Goal: Navigation & Orientation: Find specific page/section

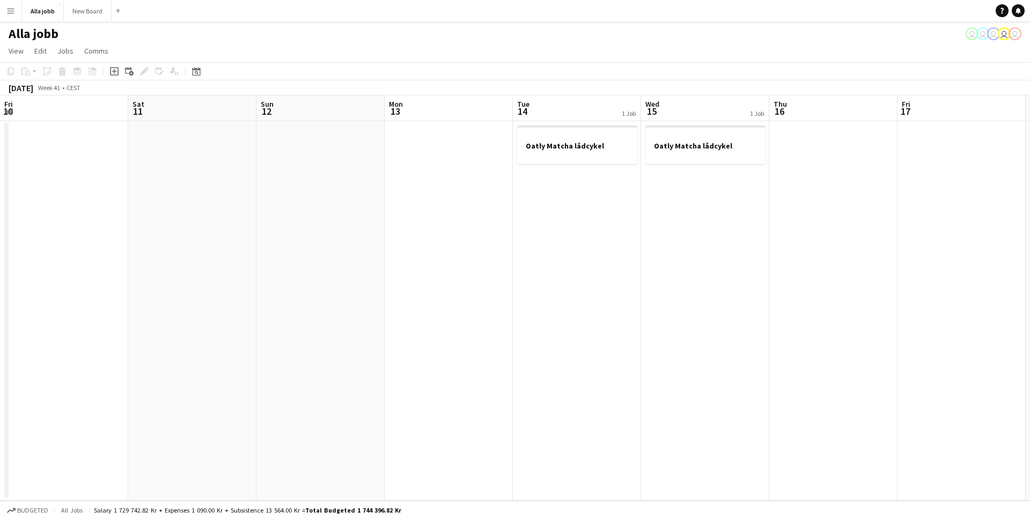
scroll to position [0, 285]
drag, startPoint x: 246, startPoint y: 253, endPoint x: 462, endPoint y: 230, distance: 216.8
click at [561, 224] on app-calendar-viewport "Thu 9 Fri 10 Sat 11 Sun 12 Mon 13 Tue 14 1 Job Wed 15 1 Job Thu 16 Fri 17 Sat 1…" at bounding box center [515, 297] width 1030 height 405
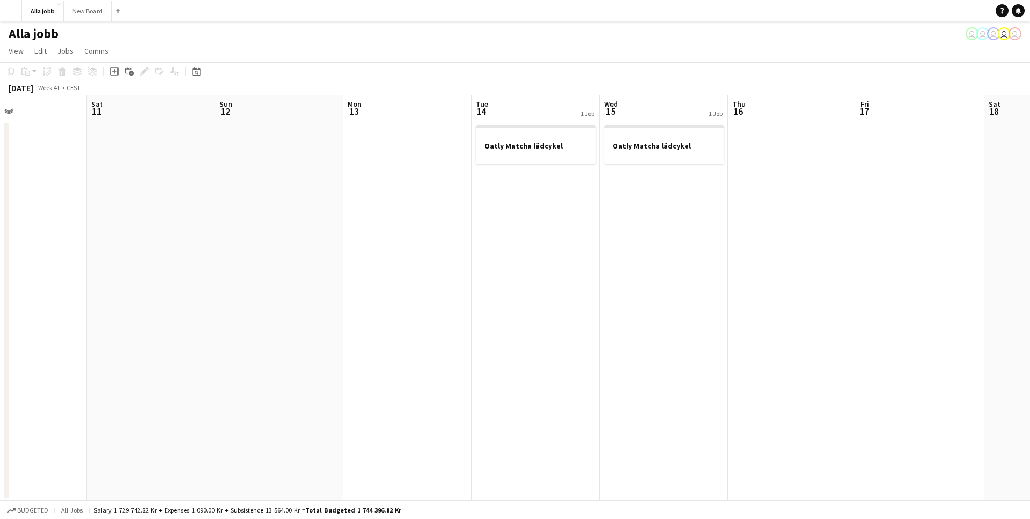
drag, startPoint x: 385, startPoint y: 231, endPoint x: 108, endPoint y: 259, distance: 278.7
click at [482, 233] on app-calendar-viewport "Wed 8 Thu 9 1 Job Fri 10 Sat 11 Sun 12 Mon 13 Tue 14 1 Job Wed 15 1 Job Thu 16 …" at bounding box center [515, 297] width 1030 height 405
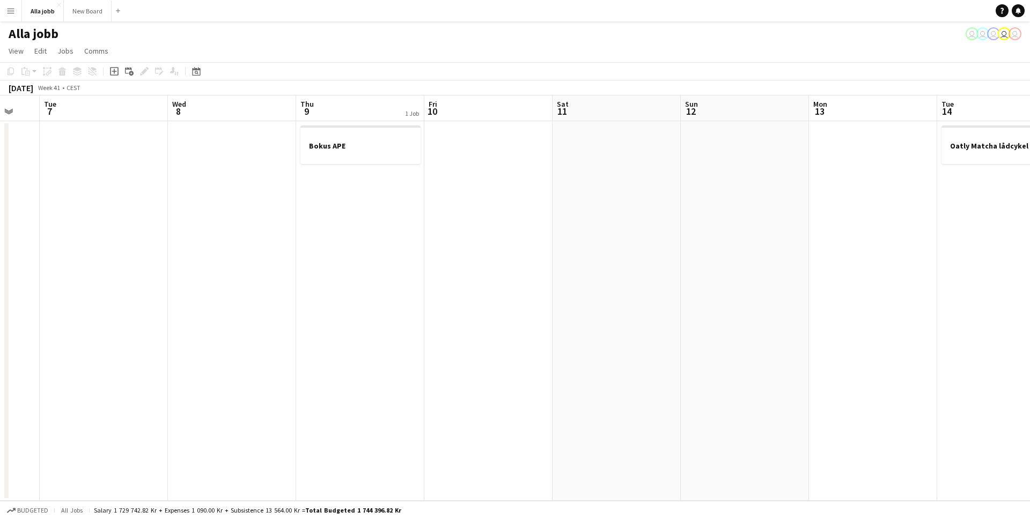
drag, startPoint x: 649, startPoint y: 264, endPoint x: 728, endPoint y: 267, distance: 78.9
click at [723, 268] on app-calendar-viewport "Sun 5 Mon 6 Tue 7 Wed 8 Thu 9 1 Job Fri 10 Sat 11 Sun 12 Mon 13 Tue 14 1 Job We…" at bounding box center [515, 297] width 1030 height 405
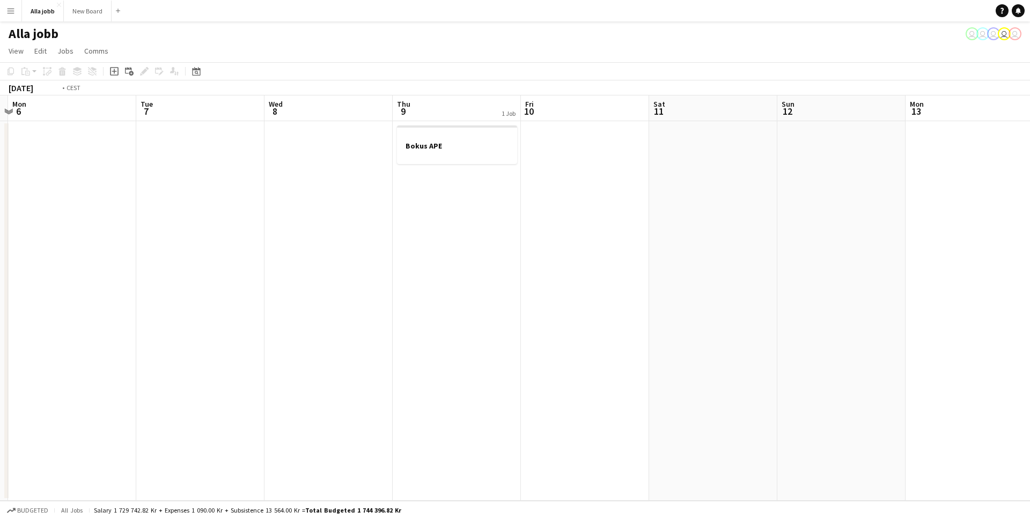
drag, startPoint x: 743, startPoint y: 276, endPoint x: 472, endPoint y: 271, distance: 271.4
click at [772, 275] on app-calendar-viewport "Sat 4 Sun 5 Mon 6 Tue 7 Wed 8 Thu 9 1 Job Fri 10 Sat 11 Sun 12 Mon 13 Tue 14 1 …" at bounding box center [515, 297] width 1030 height 405
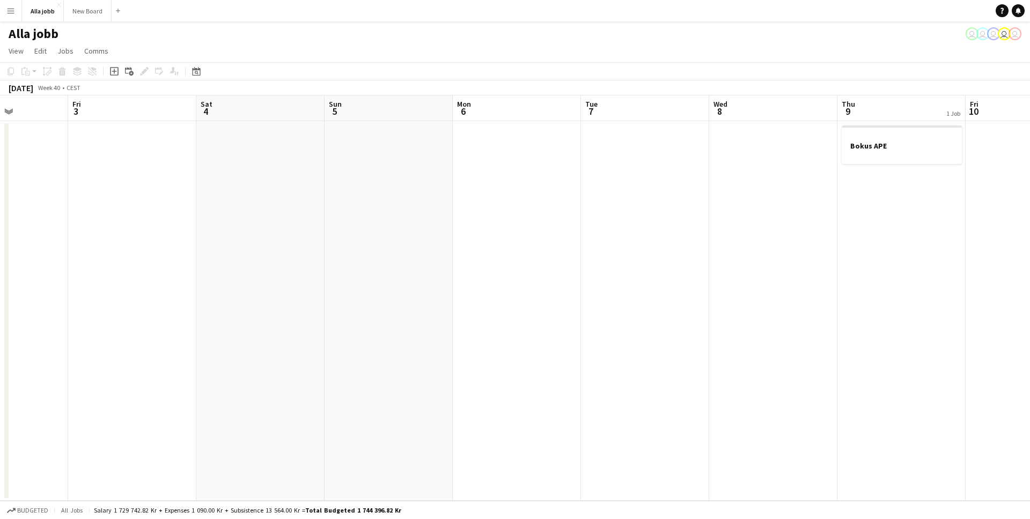
drag, startPoint x: 427, startPoint y: 266, endPoint x: 646, endPoint y: 260, distance: 218.9
click at [645, 260] on app-calendar-viewport "Tue 30 Wed 1 Thu 2 Fri 3 Sat 4 Sun 5 Mon 6 Tue 7 Wed 8 Thu 9 1 Job Fri 10 Sat 1…" at bounding box center [515, 297] width 1030 height 405
drag, startPoint x: 342, startPoint y: 253, endPoint x: 645, endPoint y: 257, distance: 302.5
click at [637, 255] on app-calendar-viewport "Sun 28 Mon 29 Tue 30 Wed 1 Thu 2 Fri 3 Sat 4 Sun 5 Mon 6 Tue 7 Wed 8 Thu 9 1 Jo…" at bounding box center [515, 297] width 1030 height 405
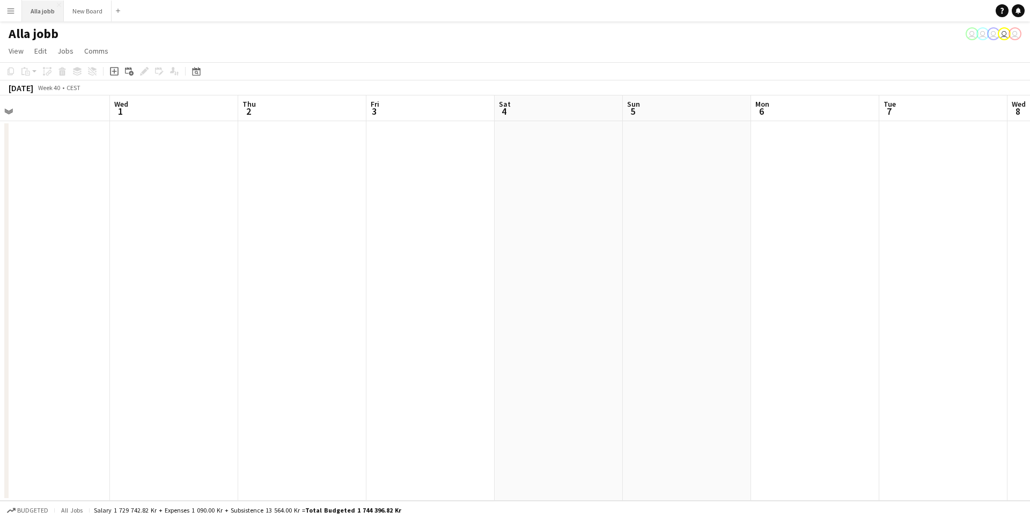
drag, startPoint x: 35, startPoint y: 16, endPoint x: 43, endPoint y: 18, distance: 8.8
click at [35, 16] on button "Alla jobb Close" at bounding box center [43, 11] width 42 height 21
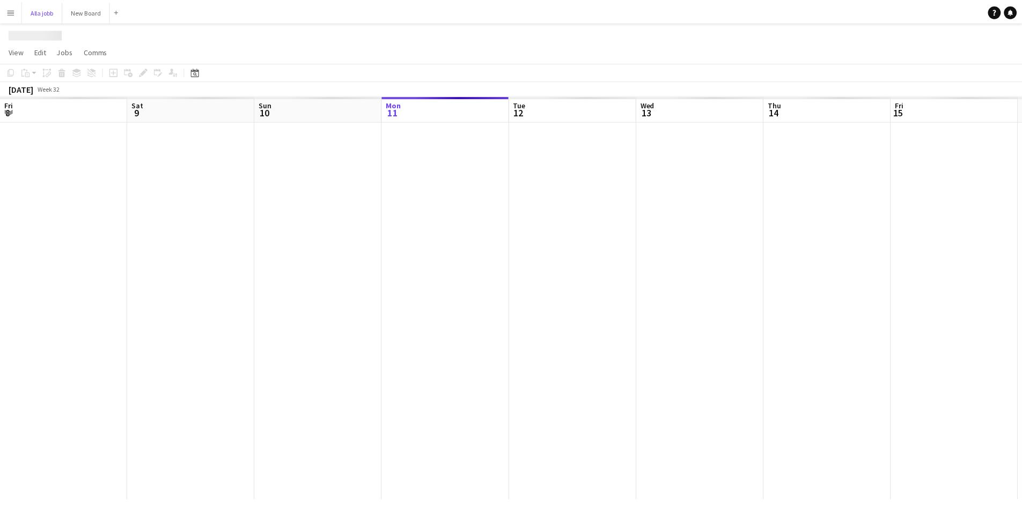
scroll to position [0, 256]
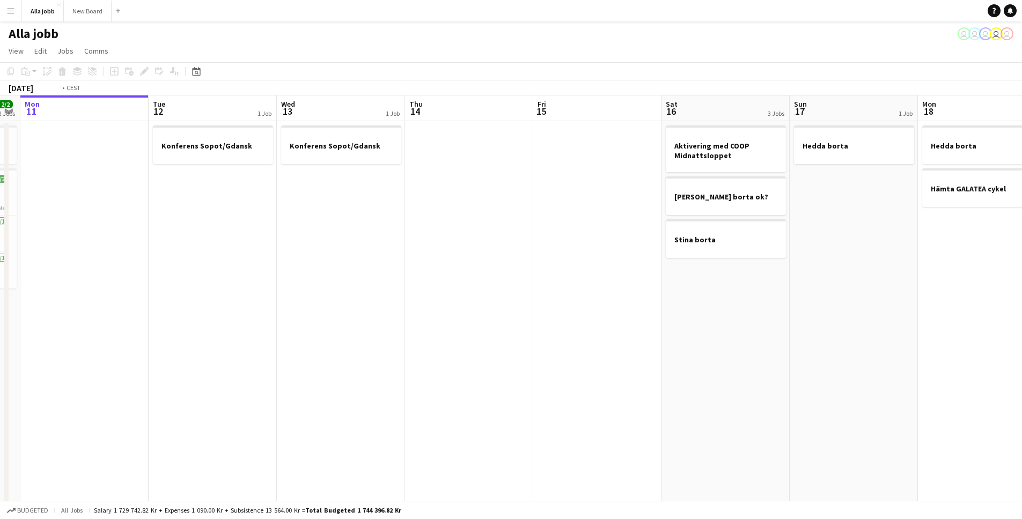
drag, startPoint x: 919, startPoint y: 266, endPoint x: 357, endPoint y: 250, distance: 562.8
click at [356, 250] on app-calendar-viewport "Fri 8 9/9 8 Jobs Sat 9 9/9 6 Jobs Sun 10 2/2 2 Jobs Mon 11 Tue 12 1 Job Wed 13 …" at bounding box center [511, 432] width 1022 height 674
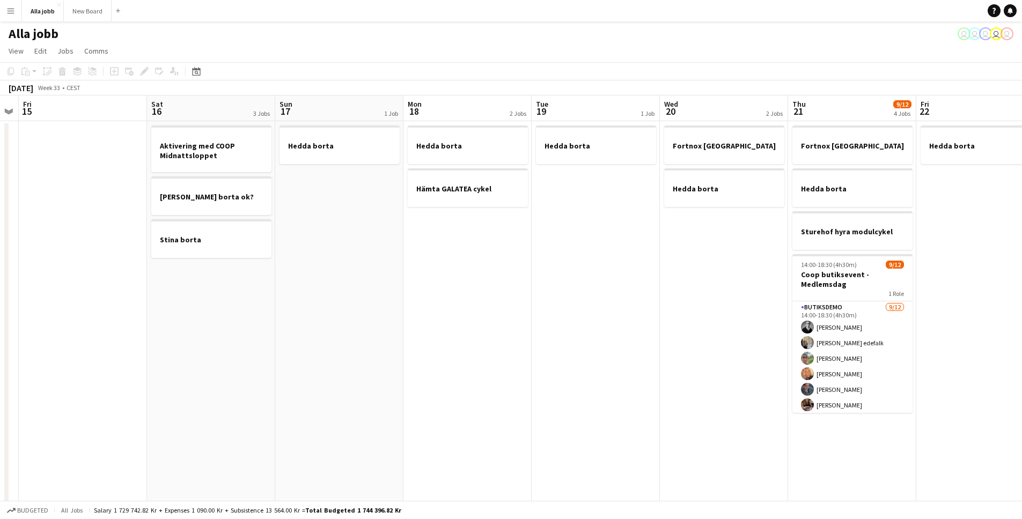
drag, startPoint x: 534, startPoint y: 270, endPoint x: 349, endPoint y: 277, distance: 184.6
click at [351, 277] on app-calendar-viewport "Tue 12 1 Job Wed 13 1 Job Thu 14 Fri 15 Sat 16 3 Jobs Sun 17 1 Job Mon 18 2 Job…" at bounding box center [511, 432] width 1022 height 674
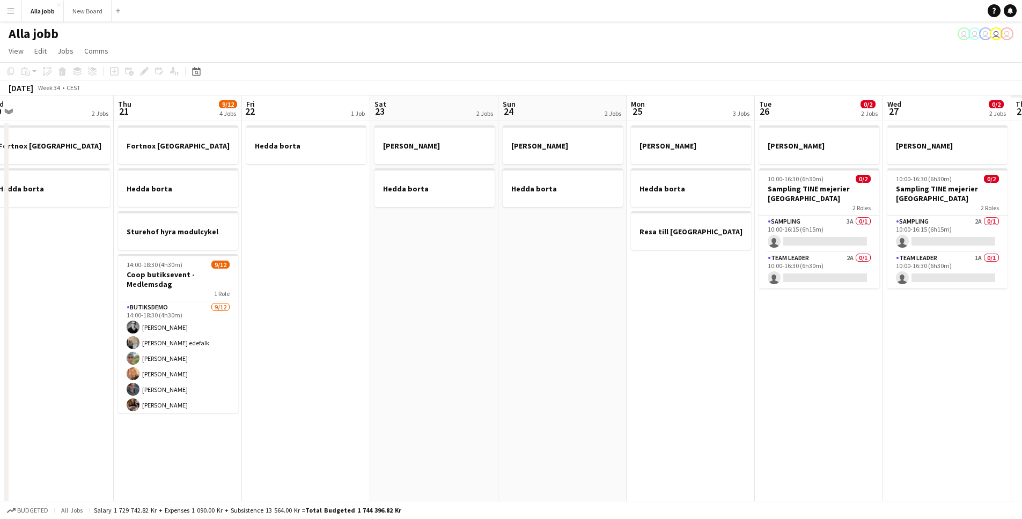
drag, startPoint x: 829, startPoint y: 279, endPoint x: 344, endPoint y: 267, distance: 485.0
click at [399, 273] on app-calendar-viewport "Sun 17 1 Job Mon 18 2 Jobs Tue 19 1 Job Wed 20 2 Jobs Thu 21 9/12 4 Jobs Fri 22…" at bounding box center [511, 432] width 1022 height 674
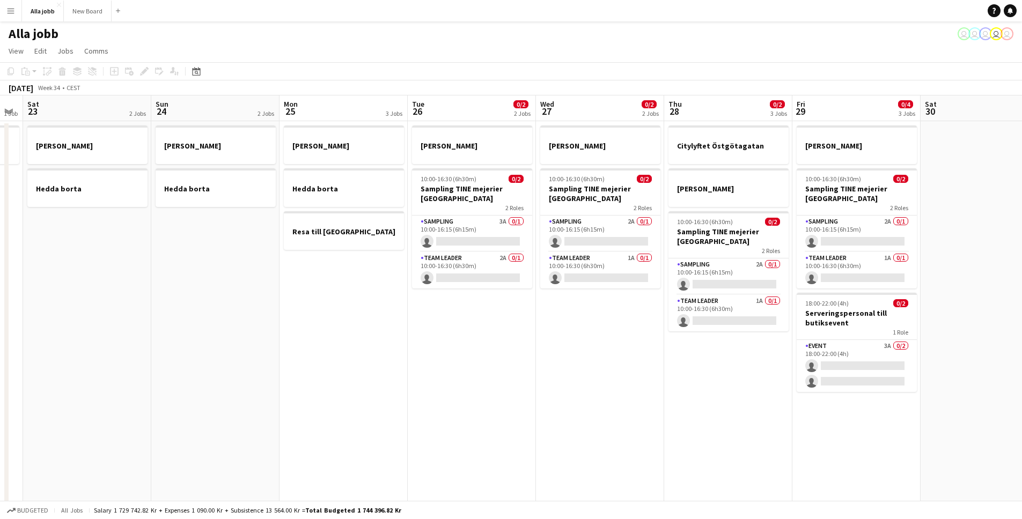
scroll to position [0, 388]
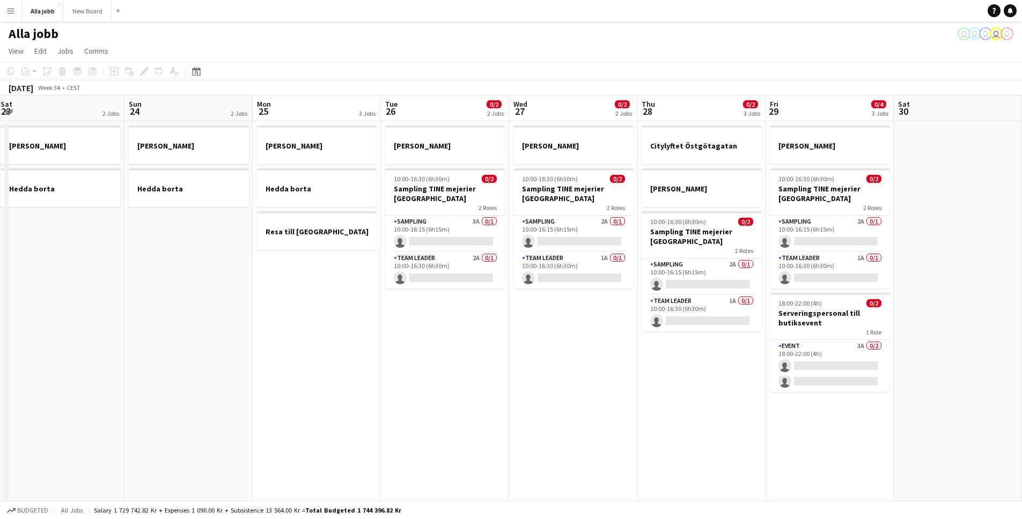
drag, startPoint x: 612, startPoint y: 291, endPoint x: 254, endPoint y: 282, distance: 358.9
click at [254, 282] on app-calendar-viewport "Wed 20 2 Jobs Thu 21 9/12 4 Jobs Fri 22 1 Job Sat 23 2 Jobs Sun 24 2 Jobs Mon 2…" at bounding box center [511, 432] width 1022 height 674
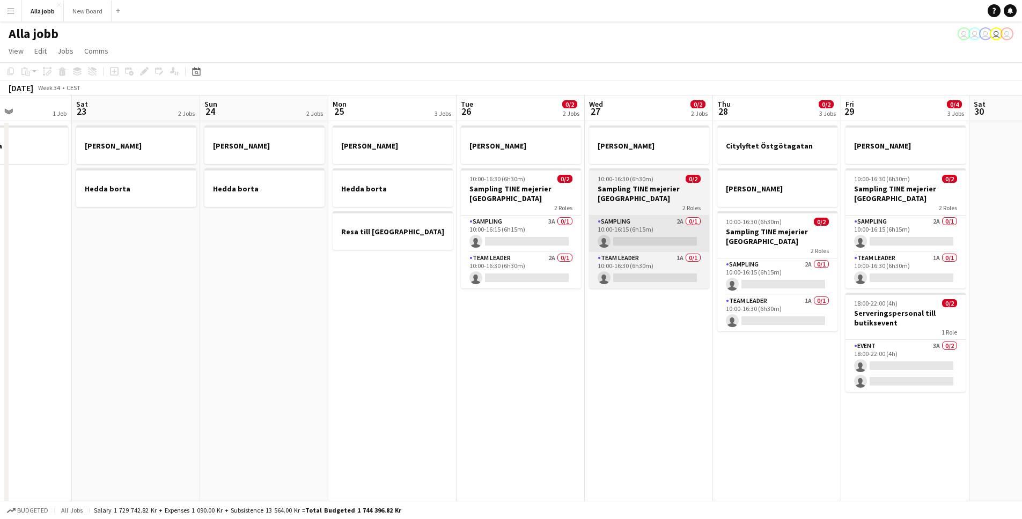
drag, startPoint x: 525, startPoint y: 297, endPoint x: 812, endPoint y: 231, distance: 294.4
click at [821, 230] on app-calendar-viewport "Wed 20 2 Jobs Thu 21 9/12 4 Jobs Fri 22 1 Job Sat 23 2 Jobs Sun 24 2 Jobs Mon 2…" at bounding box center [511, 432] width 1022 height 674
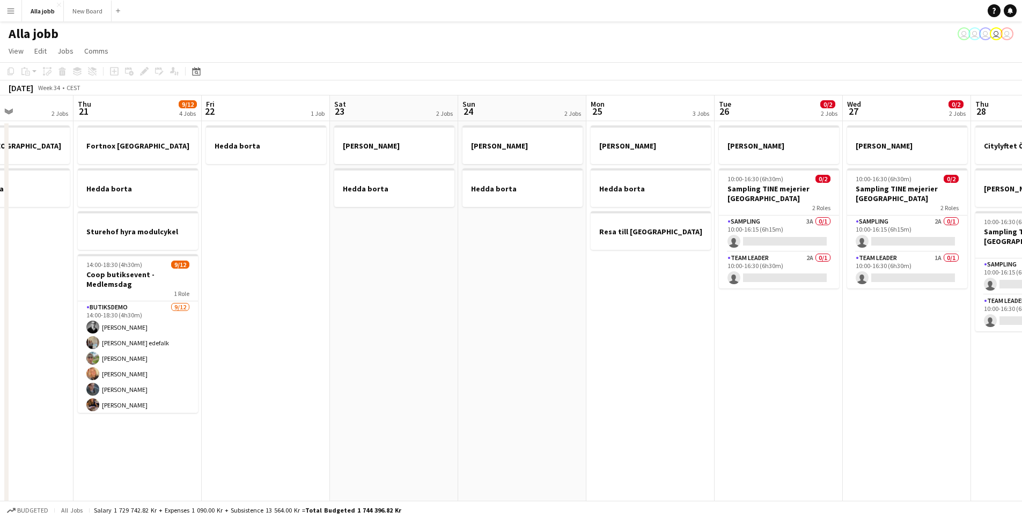
drag, startPoint x: 344, startPoint y: 262, endPoint x: 637, endPoint y: 271, distance: 292.9
click at [625, 268] on app-calendar-viewport "Mon 18 2 Jobs Tue 19 1 Job Wed 20 2 Jobs Thu 21 9/12 4 Jobs Fri 22 1 Job Sat 23…" at bounding box center [511, 432] width 1022 height 674
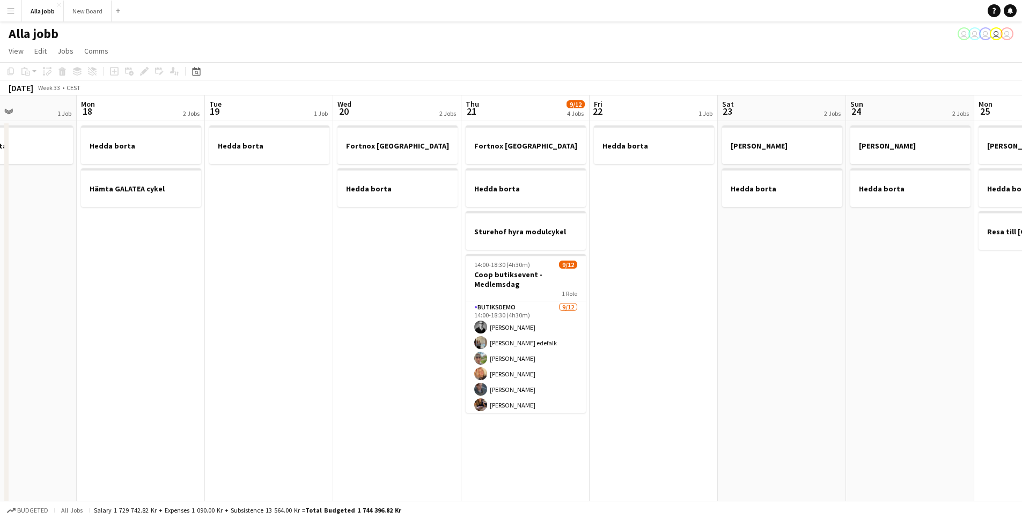
drag, startPoint x: 489, startPoint y: 290, endPoint x: 717, endPoint y: 268, distance: 228.9
click at [717, 268] on app-calendar-viewport "Fri 15 Sat 16 3 Jobs Sun 17 1 Job Mon 18 2 Jobs Tue 19 1 Job Wed 20 2 Jobs Thu …" at bounding box center [511, 432] width 1022 height 674
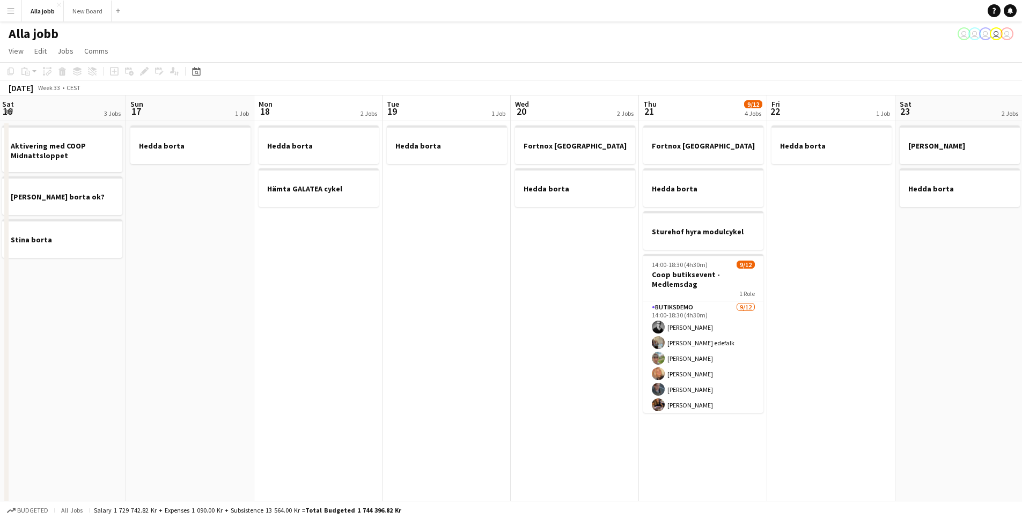
drag, startPoint x: 446, startPoint y: 270, endPoint x: 710, endPoint y: 236, distance: 266.5
click at [710, 236] on app-calendar-viewport "Thu 14 Fri 15 Sat 16 3 Jobs Sun 17 1 Job Mon 18 2 Jobs Tue 19 1 Job Wed 20 2 Jo…" at bounding box center [511, 432] width 1022 height 674
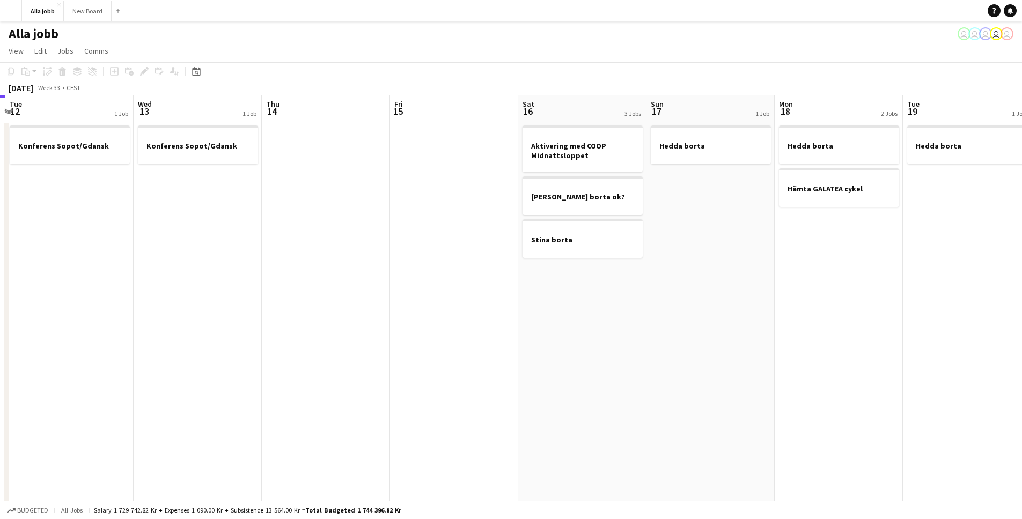
drag, startPoint x: 405, startPoint y: 206, endPoint x: 565, endPoint y: 197, distance: 160.0
click at [563, 197] on app-calendar-viewport "Sun 10 2/2 2 Jobs Mon 11 Tue 12 1 Job Wed 13 1 Job Thu 14 Fri 15 Sat 16 3 Jobs …" at bounding box center [511, 432] width 1022 height 674
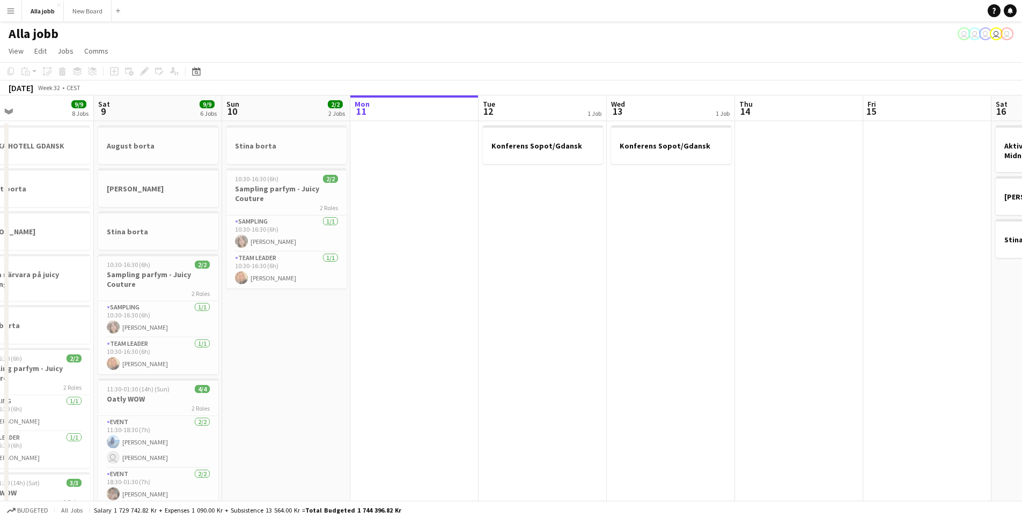
scroll to position [0, 276]
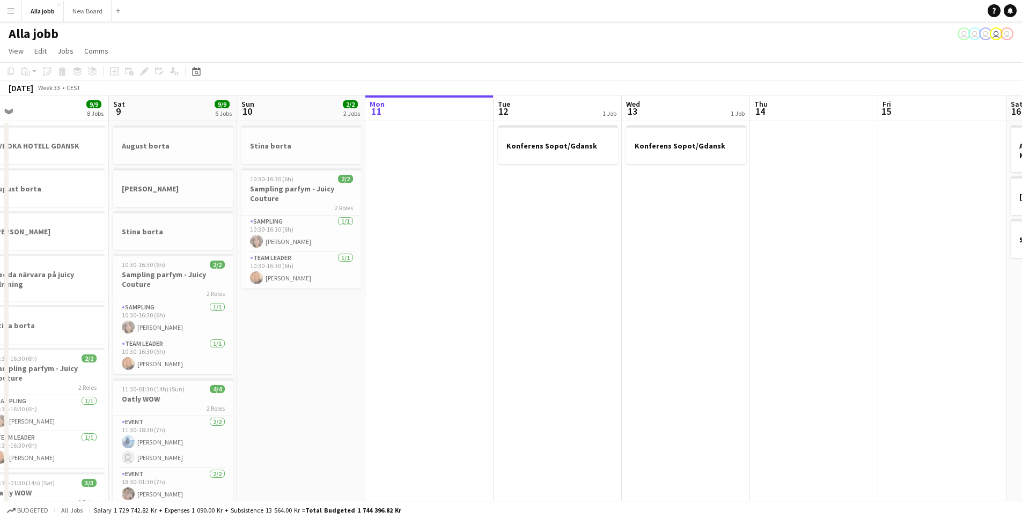
drag, startPoint x: 423, startPoint y: 299, endPoint x: 851, endPoint y: 301, distance: 428.0
click at [851, 301] on app-calendar-viewport "Wed 6 Thu 7 Fri 8 9/9 8 Jobs Sat 9 9/9 6 Jobs Sun 10 2/2 2 Jobs Mon 11 Tue 12 1…" at bounding box center [511, 432] width 1022 height 674
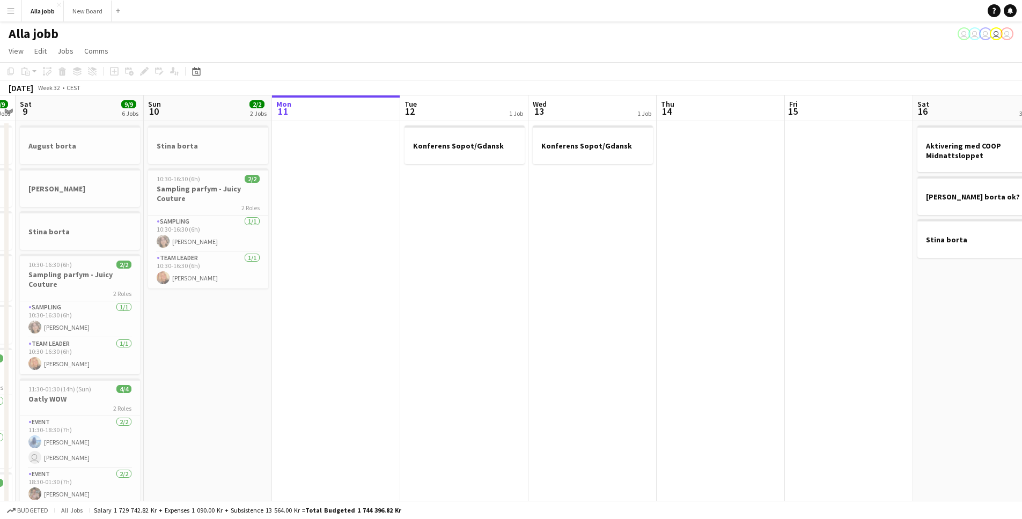
drag, startPoint x: 551, startPoint y: 307, endPoint x: 358, endPoint y: 258, distance: 198.6
click at [301, 268] on app-calendar-viewport "Wed 6 4/4 5 Jobs Thu 7 9/9 6 Jobs Fri 8 9/9 8 Jobs Sat 9 9/9 6 Jobs Sun 10 2/2 …" at bounding box center [511, 432] width 1022 height 674
